Goal: Task Accomplishment & Management: Use online tool/utility

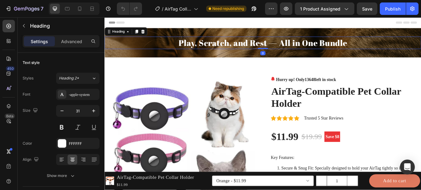
click at [214, 50] on h2 "Play, Scratch, and Rest — All in One Bundle" at bounding box center [290, 47] width 372 height 15
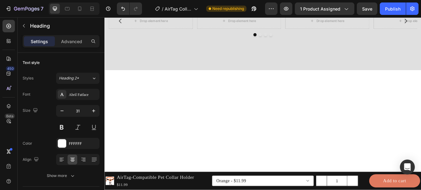
scroll to position [1039, 0]
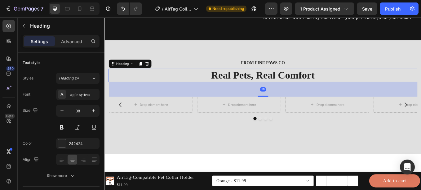
click at [251, 93] on h2 "Real Pets, Real Comfort" at bounding box center [290, 85] width 362 height 15
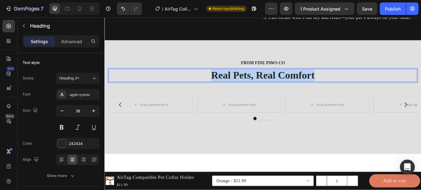
click at [251, 93] on p "Real Pets, Real Comfort" at bounding box center [290, 85] width 361 height 14
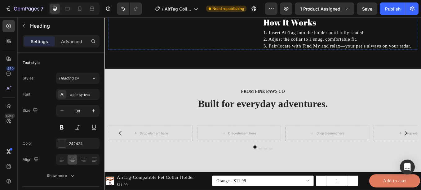
scroll to position [1010, 0]
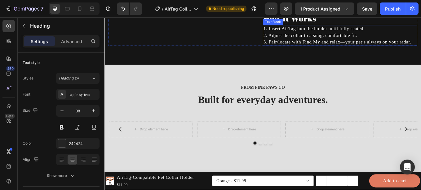
click at [344, 50] on p "3. Pair/locate with Find My and relax—your pet’s always on your radar." at bounding box center [381, 46] width 180 height 8
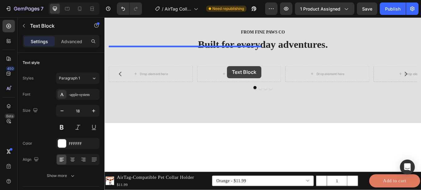
scroll to position [1046, 0]
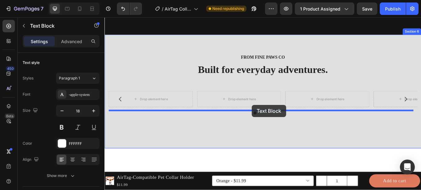
drag, startPoint x: 464, startPoint y: 112, endPoint x: 277, endPoint y: 120, distance: 187.3
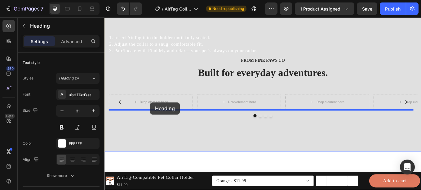
drag, startPoint x: 356, startPoint y: 60, endPoint x: 155, endPoint y: 119, distance: 209.5
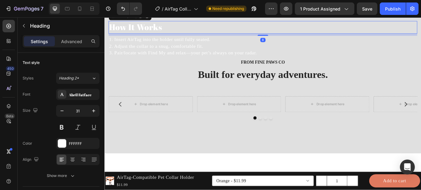
click at [159, 36] on h2 "How It Works" at bounding box center [290, 29] width 362 height 15
click at [159, 36] on p "How It Works" at bounding box center [290, 28] width 361 height 13
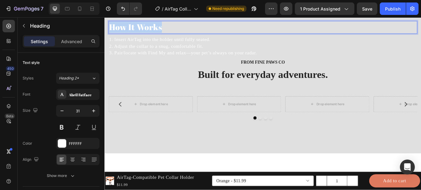
click at [159, 36] on p "How It Works" at bounding box center [290, 28] width 361 height 13
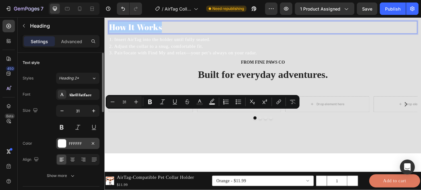
click at [68, 142] on div "FFFFFF" at bounding box center [77, 143] width 43 height 11
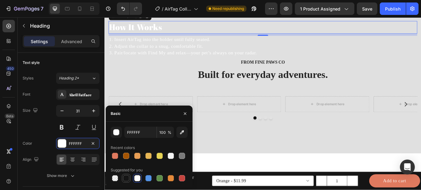
click at [124, 176] on div at bounding box center [126, 178] width 6 height 6
type input "151515"
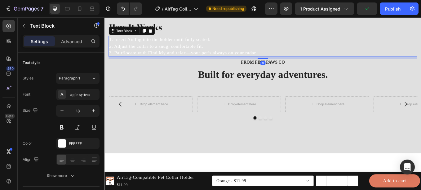
click at [185, 55] on p "2. Adjust the collar to a snug, comfortable fit." at bounding box center [290, 51] width 361 height 8
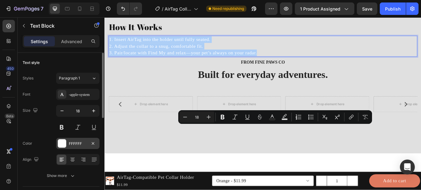
click at [72, 146] on div "FFFFFF" at bounding box center [78, 144] width 18 height 6
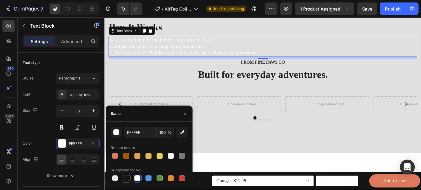
click at [126, 176] on div at bounding box center [126, 178] width 6 height 6
type input "151515"
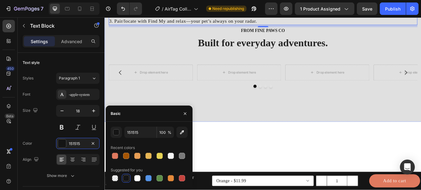
scroll to position [1101, 0]
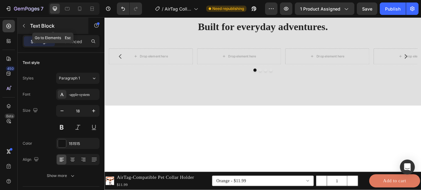
click at [19, 22] on button "button" at bounding box center [24, 26] width 10 height 10
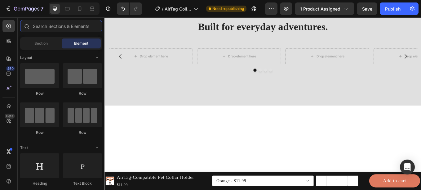
click at [59, 26] on input "text" at bounding box center [61, 26] width 82 height 12
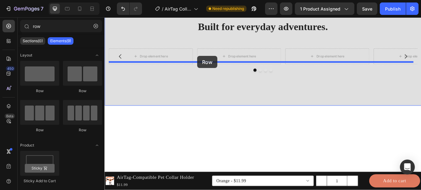
drag, startPoint x: 192, startPoint y: 95, endPoint x: 213, endPoint y: 63, distance: 38.5
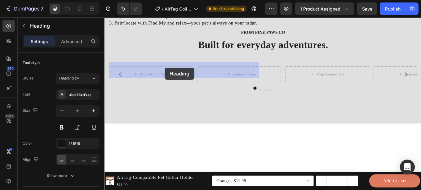
drag, startPoint x: 168, startPoint y: 100, endPoint x: 176, endPoint y: 74, distance: 27.0
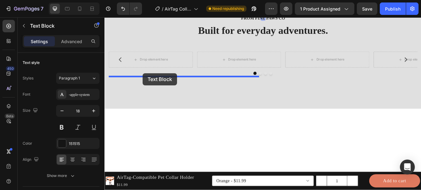
drag, startPoint x: 134, startPoint y: 107, endPoint x: 149, endPoint y: 83, distance: 28.4
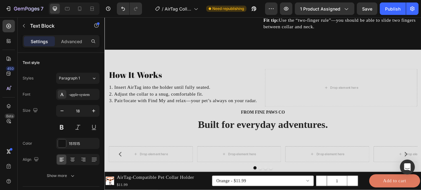
scroll to position [1109, 0]
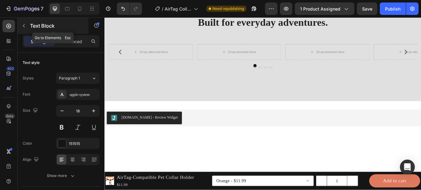
click at [22, 25] on icon "button" at bounding box center [23, 25] width 5 height 5
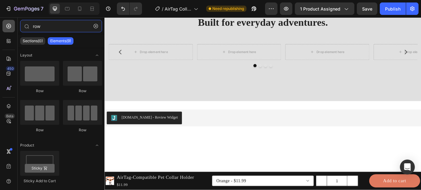
drag, startPoint x: 49, startPoint y: 30, endPoint x: 9, endPoint y: 24, distance: 40.4
click at [9, 24] on div "450 Beta row Sections(0) Elements(9) We couldn’t find any matches for “row” Sug…" at bounding box center [52, 103] width 104 height 172
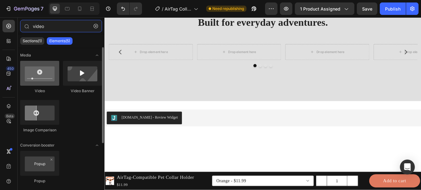
type input "video"
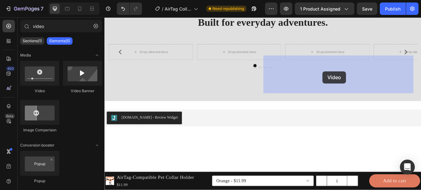
drag, startPoint x: 151, startPoint y: 99, endPoint x: 360, endPoint y: 81, distance: 210.2
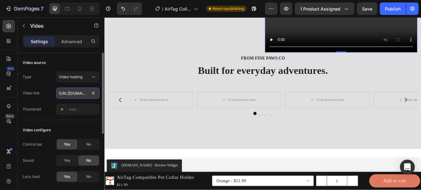
click at [72, 96] on input "[URL][DOMAIN_NAME]" at bounding box center [77, 92] width 43 height 11
paste input "42e212c5987544d7be008f0b7c220a5d"
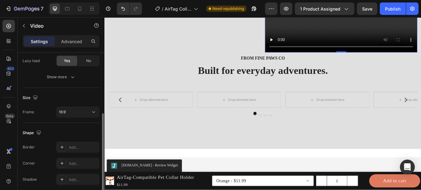
scroll to position [116, 0]
type input "[URL][DOMAIN_NAME]"
click at [71, 111] on div "16:9" at bounding box center [75, 112] width 32 height 6
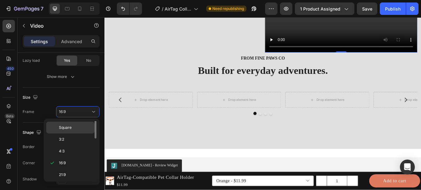
scroll to position [0, 0]
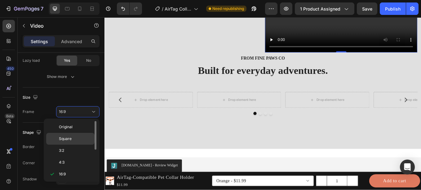
click at [68, 126] on span "Original" at bounding box center [66, 127] width 14 height 6
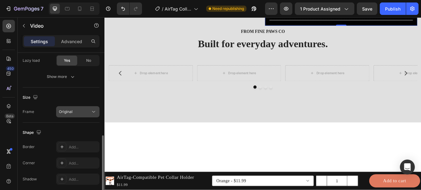
scroll to position [140, 0]
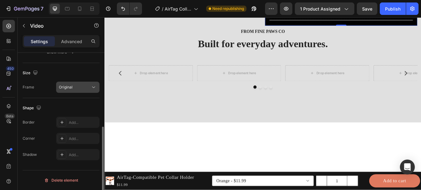
click at [81, 90] on button "Original" at bounding box center [77, 86] width 43 height 11
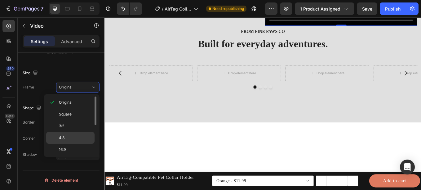
click at [67, 135] on p "4:3" at bounding box center [75, 138] width 33 height 6
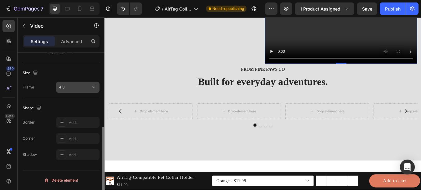
click at [81, 90] on div "4:3" at bounding box center [78, 87] width 38 height 6
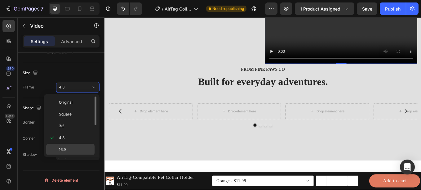
click at [88, 149] on p "16:9" at bounding box center [75, 150] width 33 height 6
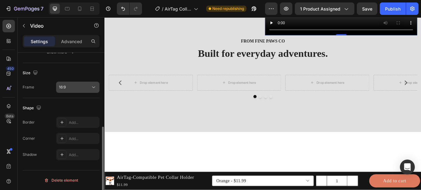
click at [76, 89] on div "16:9" at bounding box center [75, 87] width 32 height 6
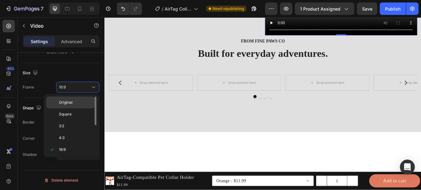
click at [74, 103] on p "Original" at bounding box center [75, 102] width 33 height 6
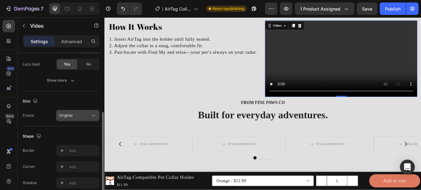
scroll to position [112, 0]
click at [79, 118] on button "Original" at bounding box center [77, 114] width 43 height 11
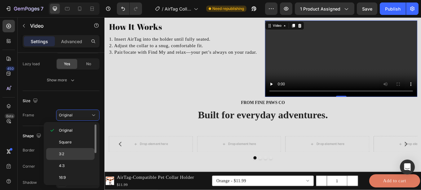
click at [68, 155] on p "3:2" at bounding box center [75, 154] width 33 height 6
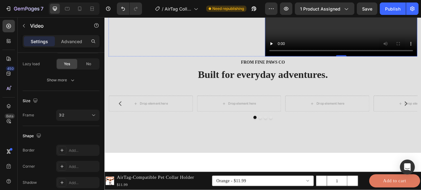
scroll to position [1123, 0]
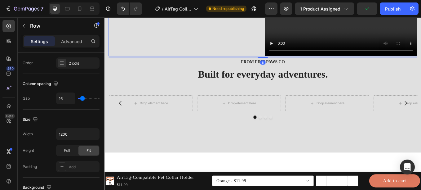
click at [170, 63] on div "How It Works Heading 1. Insert AirTag into the holder until fully seated. 2. Ad…" at bounding box center [198, 3] width 179 height 119
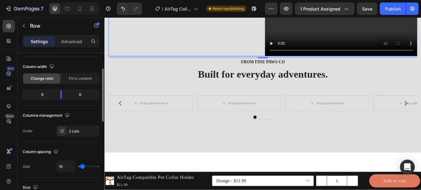
scroll to position [45, 0]
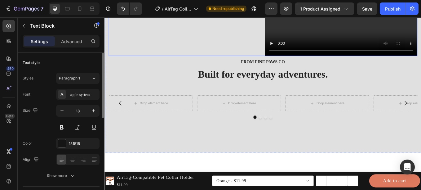
click at [153, 63] on div "How It Works Heading 1. Insert AirTag into the holder until fully seated. 2. Ad…" at bounding box center [198, 3] width 179 height 119
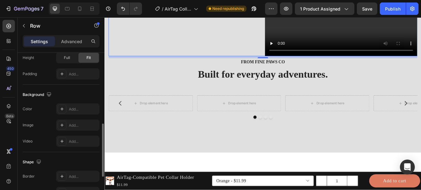
scroll to position [294, 0]
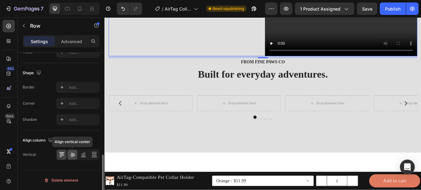
click at [72, 155] on icon at bounding box center [72, 154] width 6 height 6
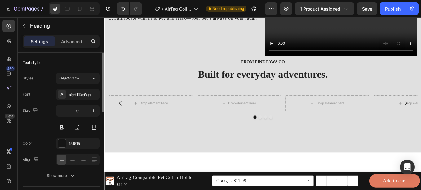
scroll to position [0, 0]
click at [71, 157] on icon at bounding box center [72, 159] width 6 height 6
click at [222, 22] on p "3. Pair/locate with Find My and relax—your pet’s always on your radar." at bounding box center [198, 19] width 177 height 8
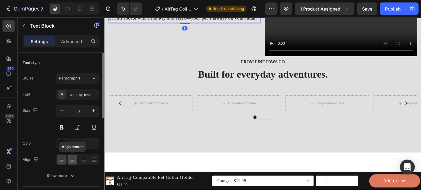
click at [73, 156] on icon at bounding box center [72, 159] width 6 height 6
click at [61, 156] on icon at bounding box center [62, 159] width 6 height 6
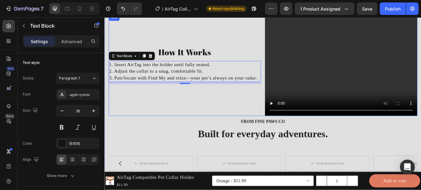
scroll to position [1156, 0]
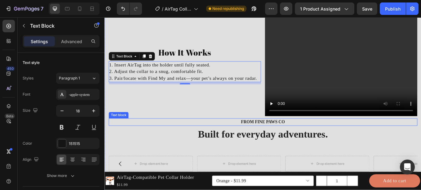
click at [269, 136] on p "from fine paws co" at bounding box center [290, 139] width 351 height 7
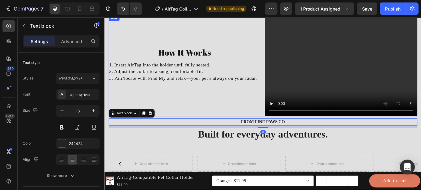
click at [284, 129] on div "How It Works Heading 1. Insert AirTag into the holder until fully seated. 2. Ad…" at bounding box center [198, 73] width 179 height 119
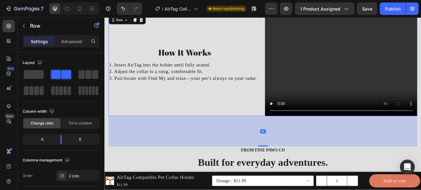
drag, startPoint x: 287, startPoint y: 134, endPoint x: 288, endPoint y: 167, distance: 33.2
click at [288, 168] on div at bounding box center [290, 168] width 12 height 1
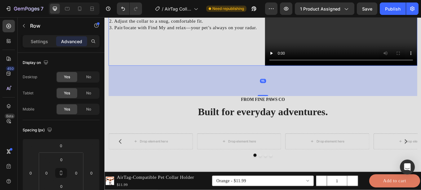
scroll to position [1275, 0]
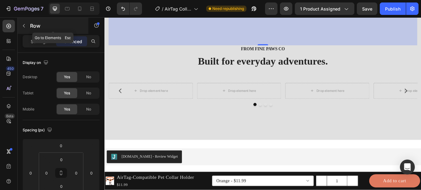
click at [32, 27] on p "Row" at bounding box center [56, 25] width 53 height 7
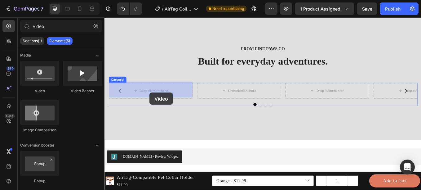
drag, startPoint x: 144, startPoint y: 93, endPoint x: 158, endPoint y: 105, distance: 18.2
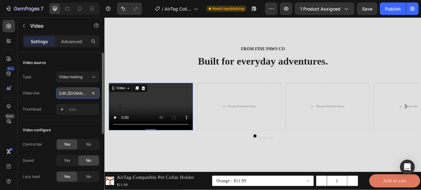
click at [73, 93] on input "[URL][DOMAIN_NAME]" at bounding box center [77, 92] width 43 height 11
paste input "42e212c5987544d7be008f0b7c220a5d"
type input "[URL][DOMAIN_NAME]"
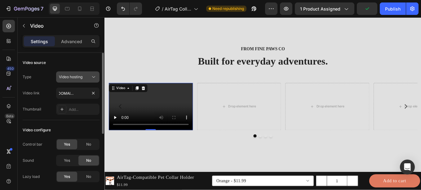
click at [83, 80] on button "Video hosting" at bounding box center [77, 76] width 43 height 11
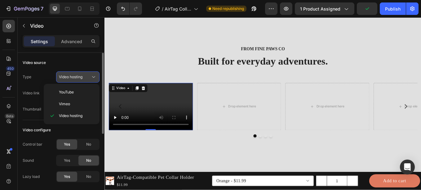
scroll to position [0, 0]
click at [39, 81] on div "Type Video hosting" at bounding box center [61, 76] width 77 height 11
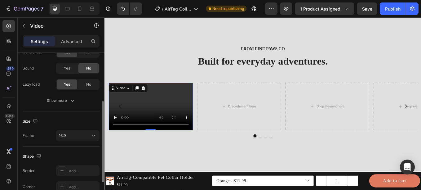
scroll to position [140, 0]
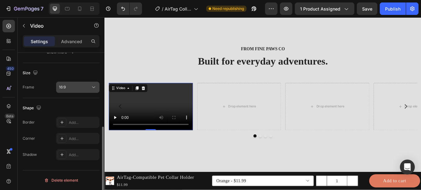
click at [80, 87] on div "16:9" at bounding box center [75, 87] width 32 height 6
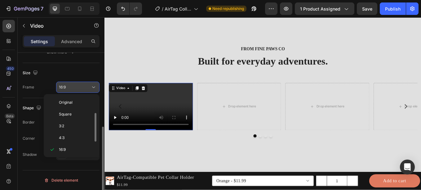
scroll to position [11, 0]
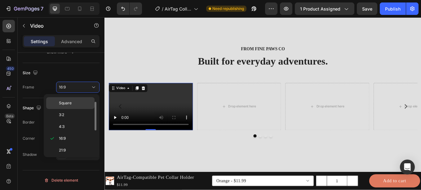
click at [76, 102] on p "Square" at bounding box center [75, 103] width 33 height 6
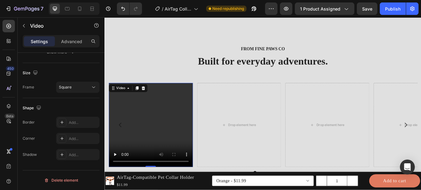
scroll to position [120, 0]
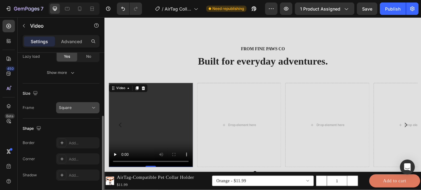
click at [77, 107] on div "Square" at bounding box center [75, 108] width 32 height 6
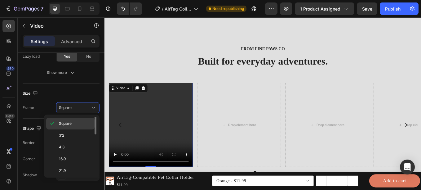
scroll to position [0, 0]
click at [72, 126] on div "Original" at bounding box center [70, 123] width 48 height 12
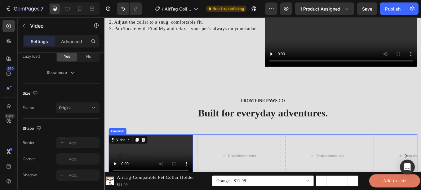
scroll to position [1110, 0]
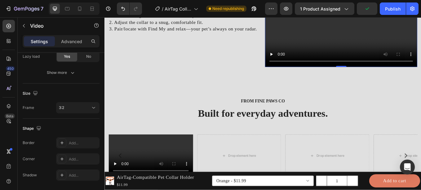
click at [294, 76] on video at bounding box center [382, 15] width 179 height 119
click at [86, 105] on div "3:2" at bounding box center [75, 108] width 32 height 6
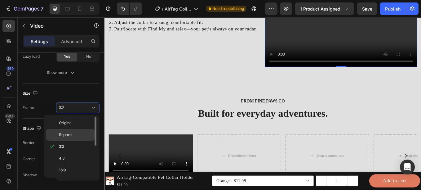
click at [68, 135] on span "Square" at bounding box center [65, 135] width 13 height 6
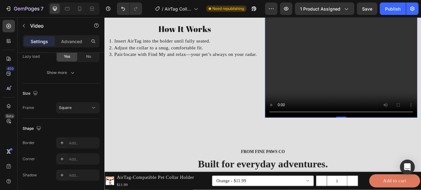
click at [323, 116] on video at bounding box center [382, 45] width 179 height 179
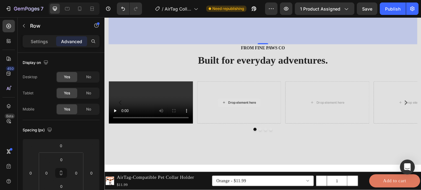
scroll to position [1337, 0]
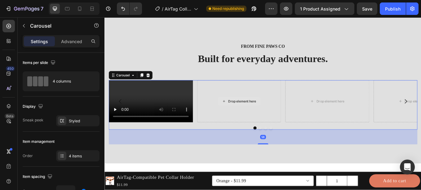
click at [230, 129] on div "Drop element here" at bounding box center [262, 115] width 99 height 49
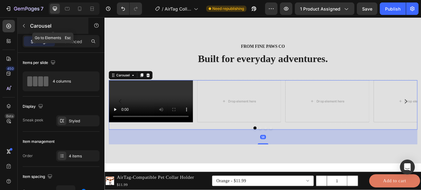
click at [24, 26] on icon "button" at bounding box center [23, 25] width 5 height 5
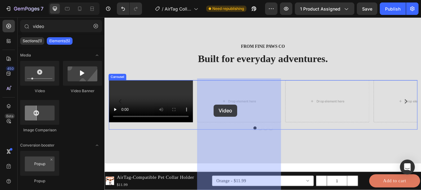
drag, startPoint x: 153, startPoint y: 92, endPoint x: 238, endPoint y: 120, distance: 89.2
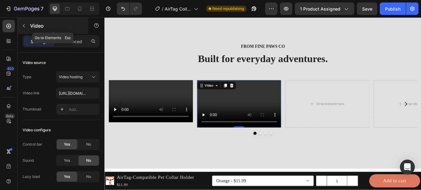
click at [25, 28] on button "button" at bounding box center [24, 26] width 10 height 10
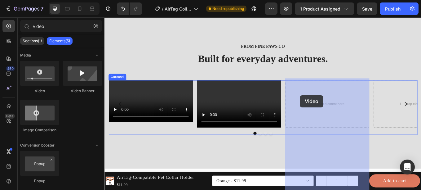
drag, startPoint x: 153, startPoint y: 96, endPoint x: 354, endPoint y: 124, distance: 202.7
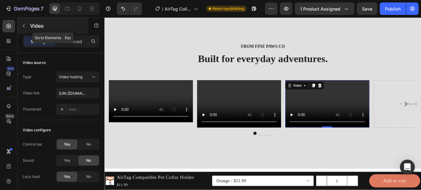
click at [35, 27] on p "Video" at bounding box center [56, 25] width 53 height 7
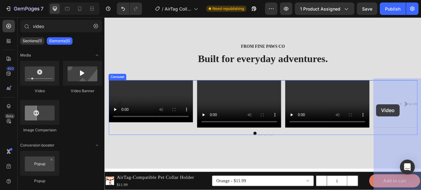
drag, startPoint x: 151, startPoint y: 91, endPoint x: 423, endPoint y: 119, distance: 273.7
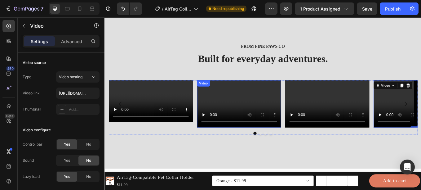
click at [262, 120] on video at bounding box center [262, 118] width 99 height 55
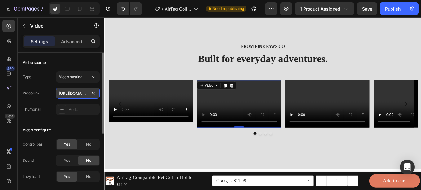
click at [83, 94] on input "[URL][DOMAIN_NAME]" at bounding box center [77, 92] width 43 height 11
paste input "ec89bb8046ad49a8aefa61c7642ed2b8"
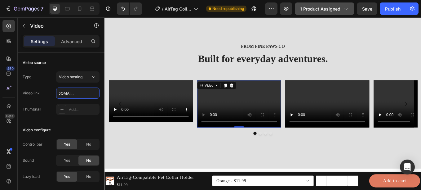
type input "[URL][DOMAIN_NAME]"
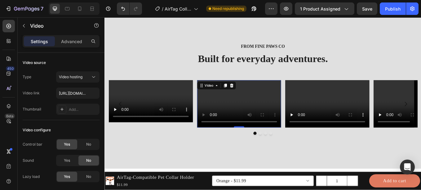
click at [224, 112] on video at bounding box center [262, 118] width 99 height 55
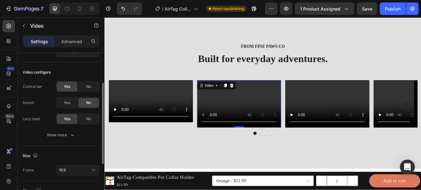
click at [224, 109] on video at bounding box center [262, 118] width 99 height 55
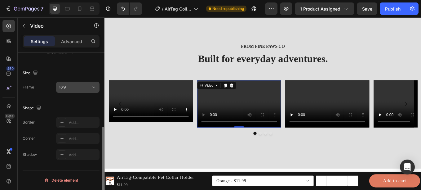
click at [74, 89] on div "16:9" at bounding box center [75, 87] width 32 height 6
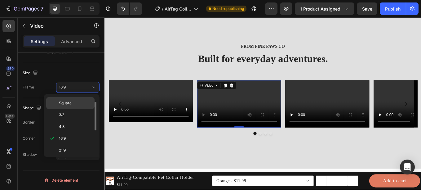
scroll to position [0, 0]
click at [68, 105] on span "Original" at bounding box center [66, 102] width 14 height 6
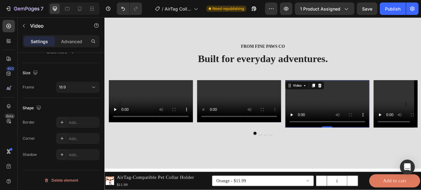
click at [326, 103] on video at bounding box center [365, 118] width 99 height 55
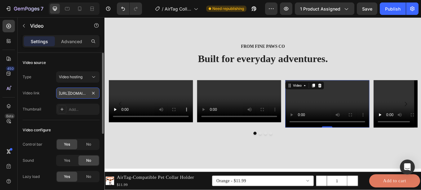
click at [67, 92] on input "[URL][DOMAIN_NAME]" at bounding box center [77, 92] width 43 height 11
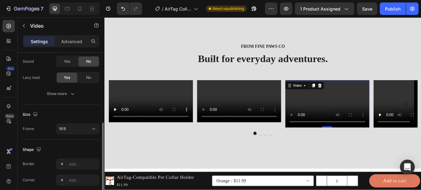
scroll to position [140, 0]
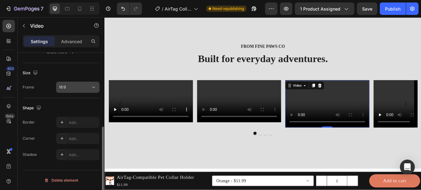
type input "[URL][DOMAIN_NAME]"
click at [80, 89] on div "16:9" at bounding box center [75, 87] width 32 height 6
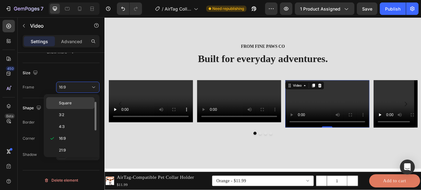
scroll to position [0, 0]
click at [67, 104] on span "Original" at bounding box center [66, 102] width 14 height 6
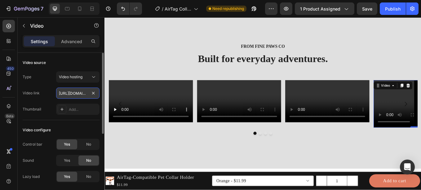
click at [74, 95] on input "[URL][DOMAIN_NAME]" at bounding box center [77, 92] width 43 height 11
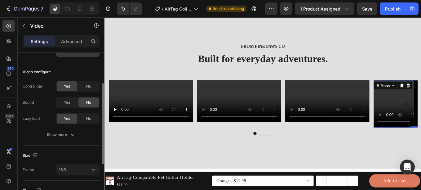
scroll to position [140, 0]
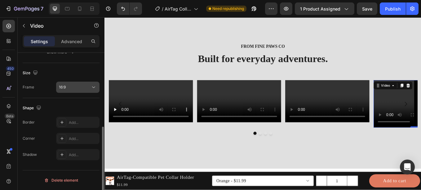
click at [77, 85] on div "16:9" at bounding box center [75, 87] width 32 height 6
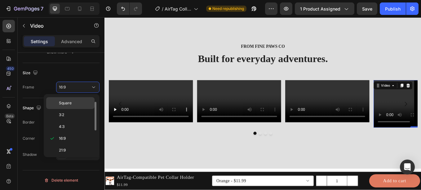
scroll to position [0, 0]
click at [70, 104] on span "Original" at bounding box center [66, 102] width 14 height 6
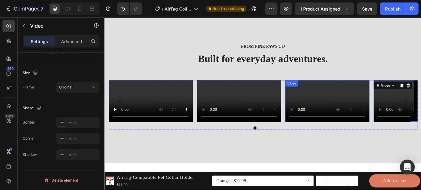
scroll to position [1427, 0]
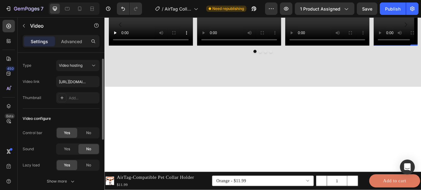
scroll to position [10, 0]
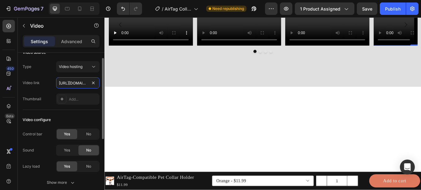
click at [78, 88] on input "[URL][DOMAIN_NAME]" at bounding box center [77, 82] width 43 height 11
type input "[URL][DOMAIN_NAME]"
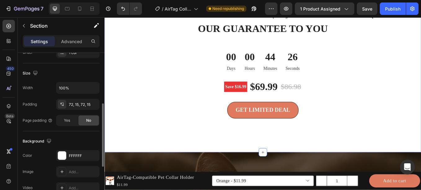
scroll to position [124, 0]
click at [60, 151] on div at bounding box center [62, 154] width 8 height 8
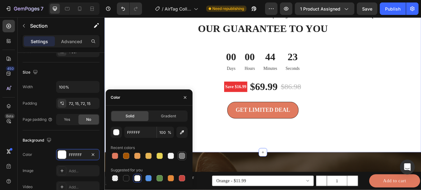
click at [182, 154] on div at bounding box center [182, 155] width 6 height 6
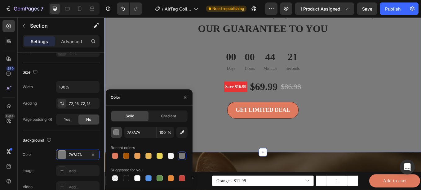
click at [117, 133] on div "button" at bounding box center [116, 132] width 6 height 6
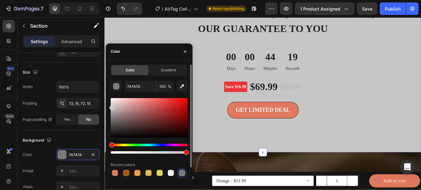
click at [111, 106] on div at bounding box center [149, 117] width 77 height 39
type input "C6C6C6"
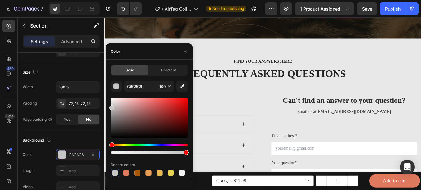
scroll to position [2089, 0]
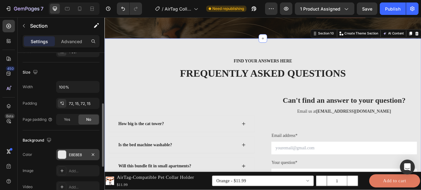
click at [71, 150] on div "E8E8E8" at bounding box center [77, 154] width 43 height 11
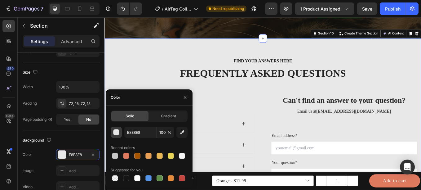
click at [115, 130] on div "button" at bounding box center [116, 132] width 6 height 6
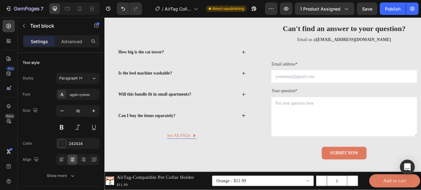
scroll to position [2174, 0]
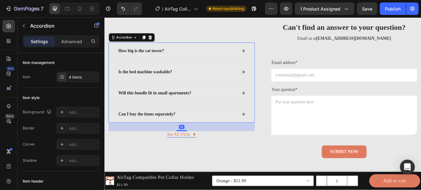
click at [163, 55] on p "How big is the cat tower?" at bounding box center [147, 56] width 54 height 7
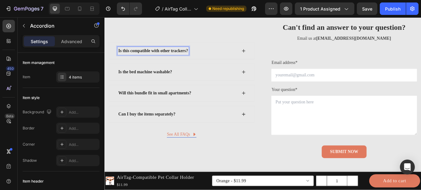
click at [265, 56] on icon at bounding box center [267, 56] width 5 height 5
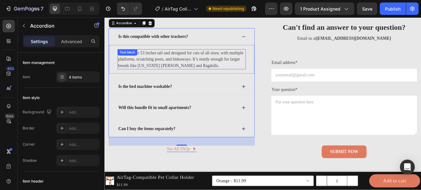
click at [165, 64] on div "The tower is 53 inches tall and designed for cats of all sizes, with multiple p…" at bounding box center [195, 67] width 151 height 24
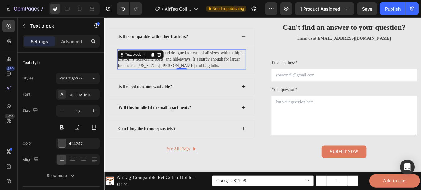
click at [165, 64] on div at bounding box center [167, 60] width 7 height 7
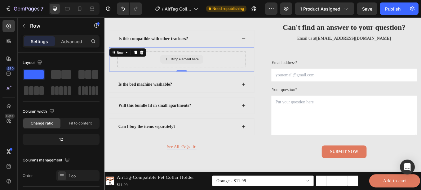
click at [165, 64] on div "Drop element here" at bounding box center [195, 66] width 151 height 19
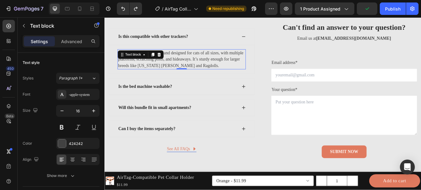
click at [190, 65] on p "The tower is 53 inches tall and designed for cats of all sizes, with multiple p…" at bounding box center [194, 66] width 149 height 22
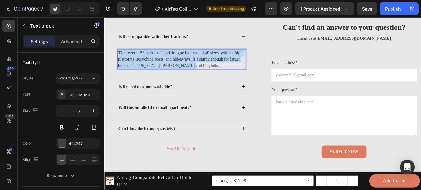
click at [190, 65] on p "The tower is 53 inches tall and designed for cats of all sizes, with multiple p…" at bounding box center [194, 66] width 149 height 22
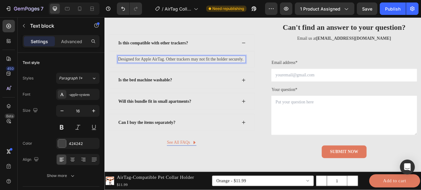
scroll to position [2178, 0]
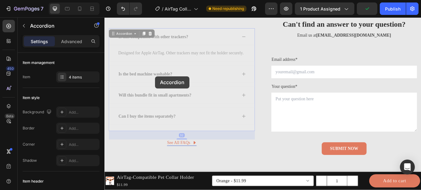
click at [104, 17] on div "Is the bed machine washable?" at bounding box center [104, 17] width 0 height 0
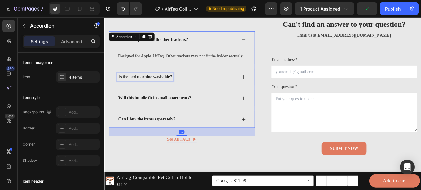
click at [164, 86] on div "Is the bed machine washable?" at bounding box center [152, 87] width 65 height 9
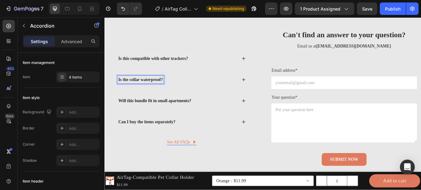
scroll to position [2164, 0]
click at [267, 91] on icon at bounding box center [267, 91] width 5 height 5
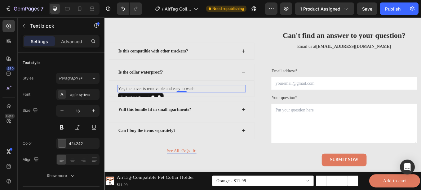
click at [149, 99] on p "Yes, the cover is removable and easy to wash." at bounding box center [194, 100] width 149 height 7
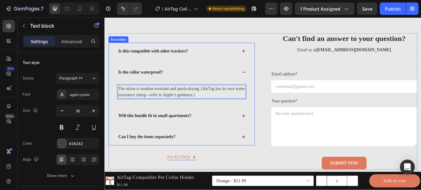
scroll to position [2199, 0]
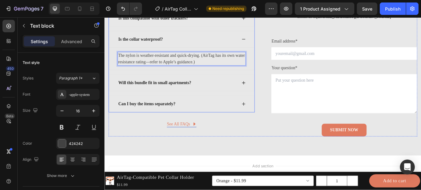
click at [165, 94] on strong "Will this bundle fit in small apartments?" at bounding box center [162, 93] width 85 height 5
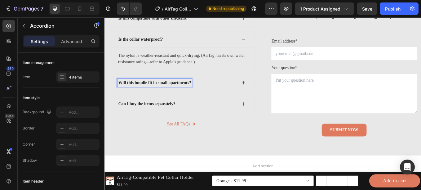
click at [165, 94] on strong "Will this bundle fit in small apartments?" at bounding box center [162, 93] width 85 height 5
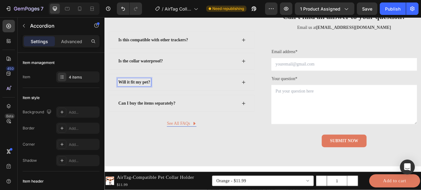
scroll to position [2186, 0]
click at [266, 94] on icon at bounding box center [268, 94] width 4 height 4
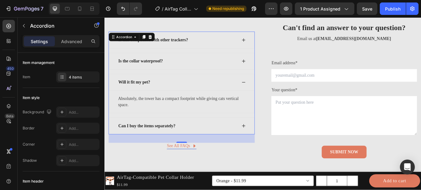
scroll to position [2173, 0]
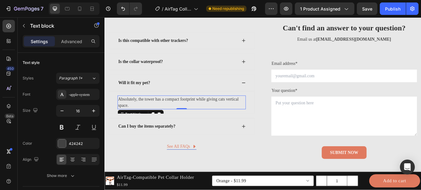
click at [128, 114] on p "Absolutely, the tower has a compact footprint while giving cats vertical space." at bounding box center [194, 117] width 149 height 15
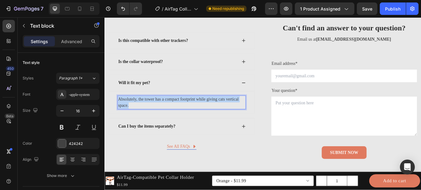
click at [128, 114] on p "Absolutely, the tower has a compact footprint while giving cats vertical space." at bounding box center [194, 117] width 149 height 15
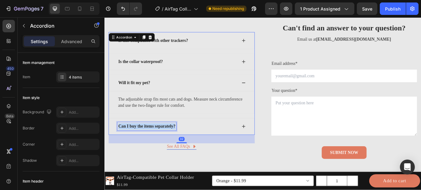
click at [142, 142] on p "Can I buy the items separately?" at bounding box center [153, 145] width 67 height 7
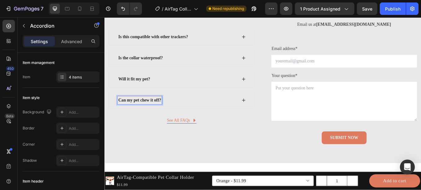
scroll to position [2194, 0]
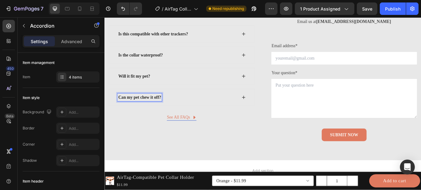
click at [265, 109] on icon at bounding box center [267, 111] width 5 height 5
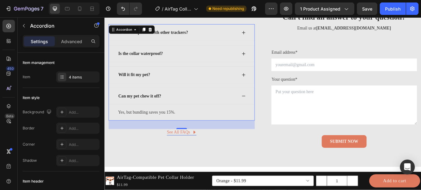
scroll to position [2185, 0]
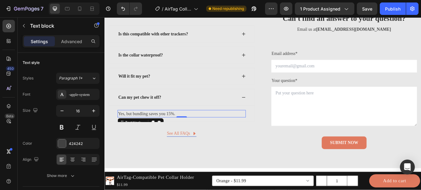
click at [179, 128] on p "Yes, but bundling saves you 15%." at bounding box center [194, 130] width 149 height 7
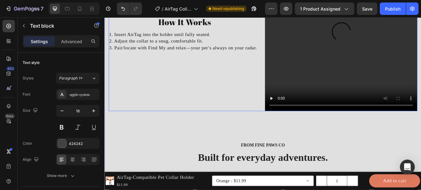
scroll to position [1118, 0]
click at [195, 79] on div "How It Works Heading 1. Insert AirTag into the holder until fully seated. 2. Ad…" at bounding box center [198, 37] width 179 height 179
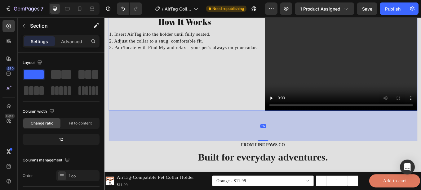
click at [173, 40] on div "How It Works Heading 1. Insert AirTag into the holder until fully seated. 2. Ad…" at bounding box center [290, 115] width 372 height 378
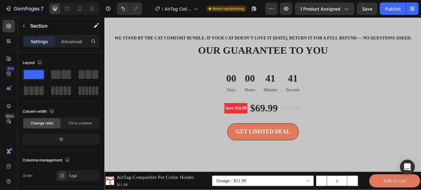
scroll to position [1551, 0]
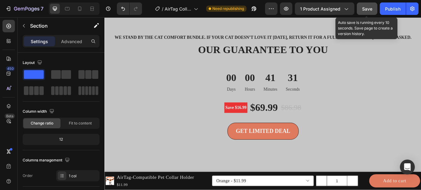
click at [361, 11] on button "Save" at bounding box center [367, 8] width 20 height 12
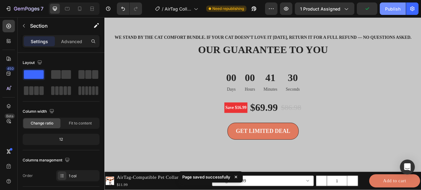
click at [395, 11] on div "Publish" at bounding box center [392, 9] width 15 height 7
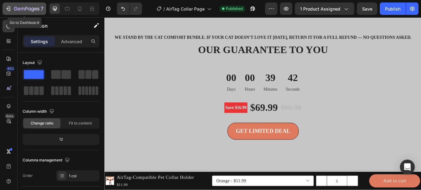
click at [25, 5] on div "7" at bounding box center [28, 8] width 29 height 7
